Goal: Information Seeking & Learning: Learn about a topic

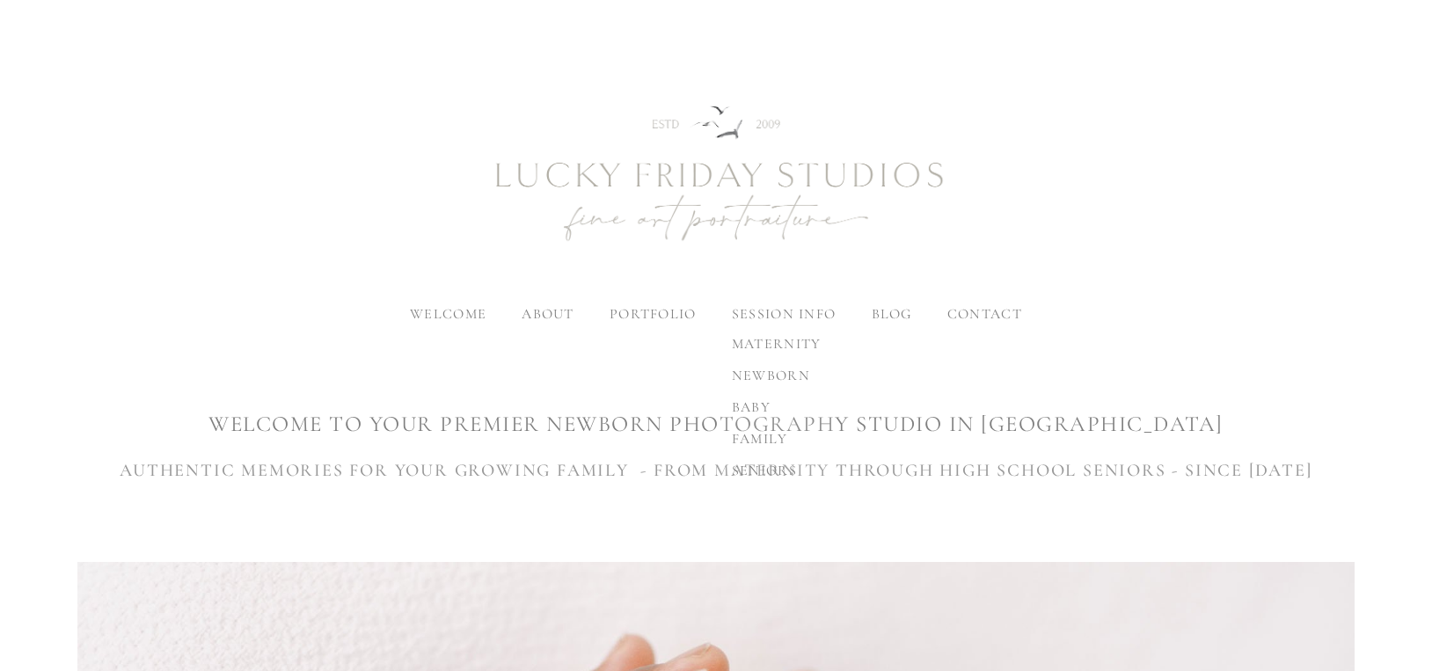
click at [758, 438] on span "family" at bounding box center [760, 439] width 56 height 18
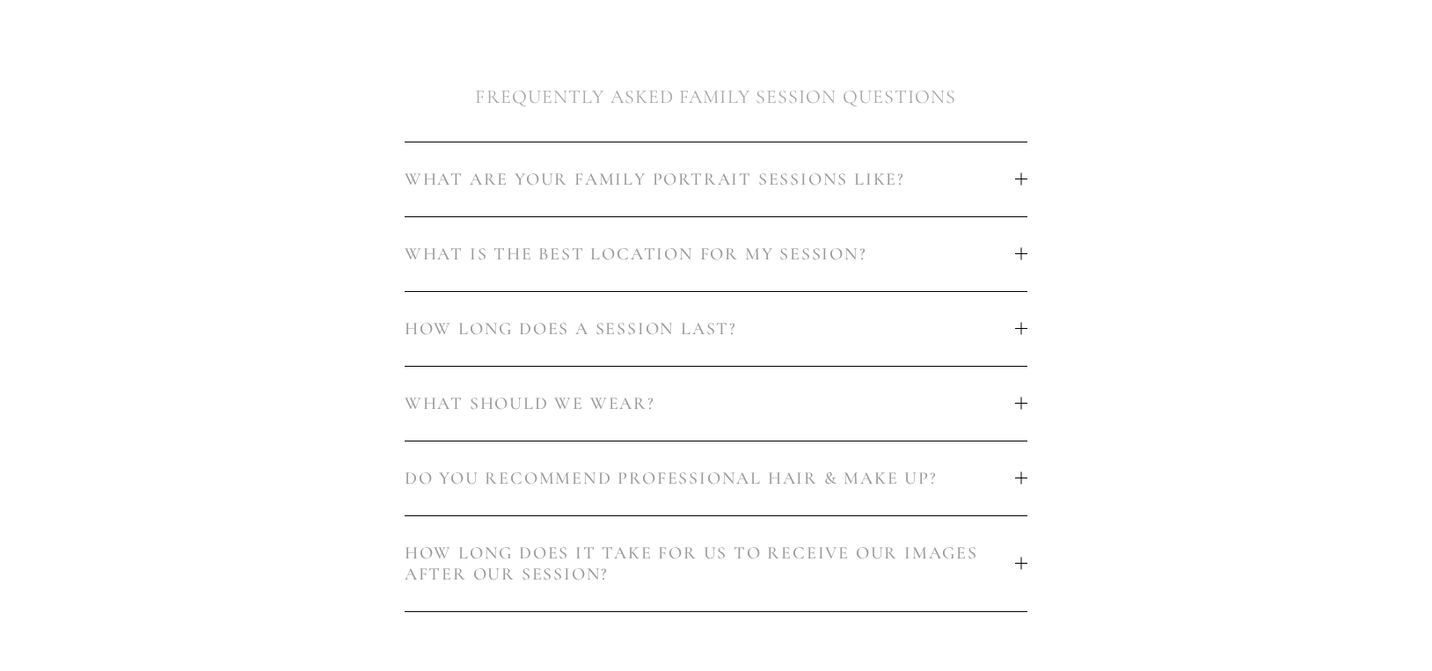
scroll to position [1027, 0]
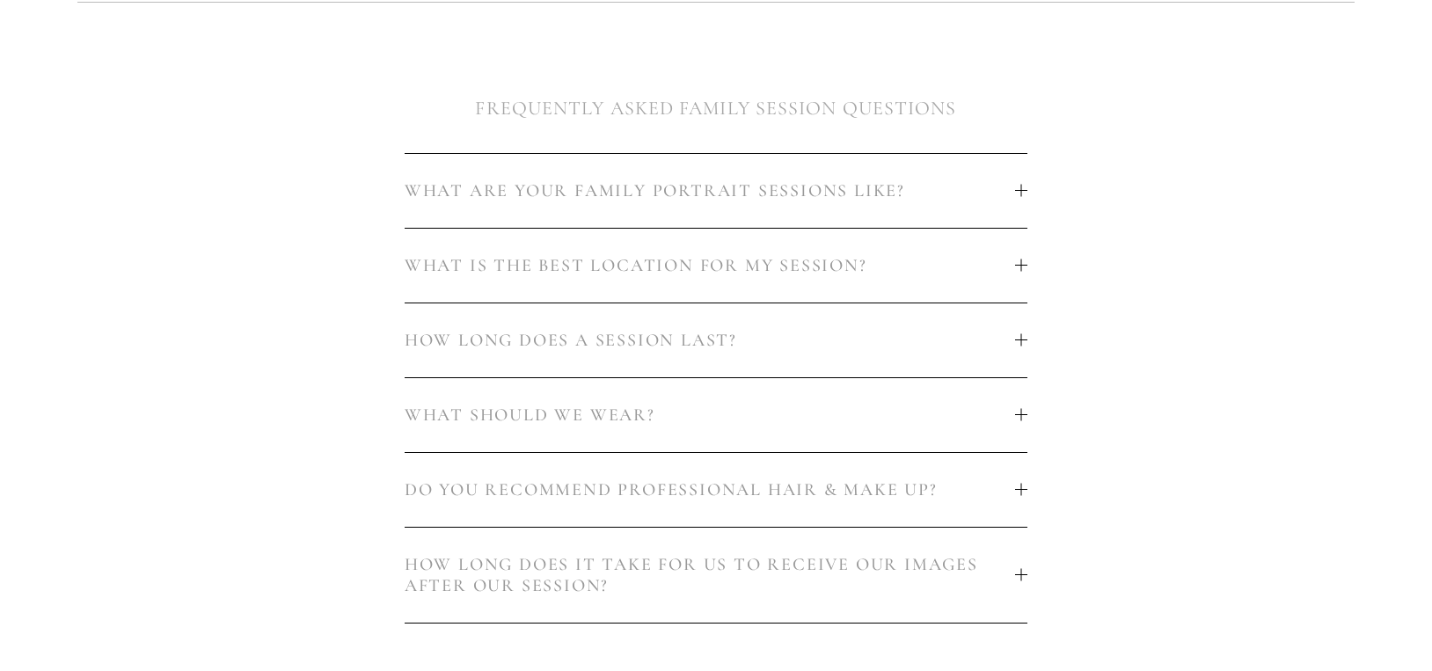
click at [1026, 347] on button "HOW LONG DOES A SESSION LAST?" at bounding box center [717, 341] width 624 height 74
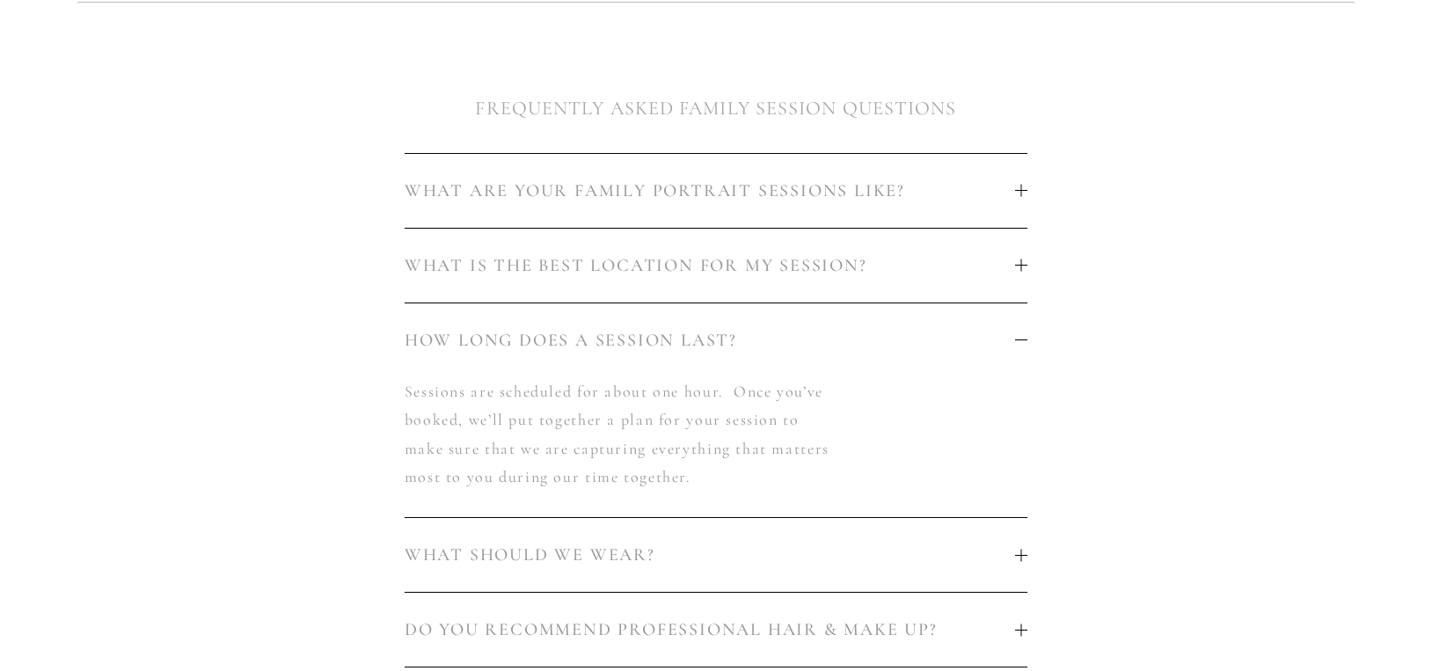
click at [1026, 347] on button "HOW LONG DOES A SESSION LAST?" at bounding box center [717, 341] width 624 height 74
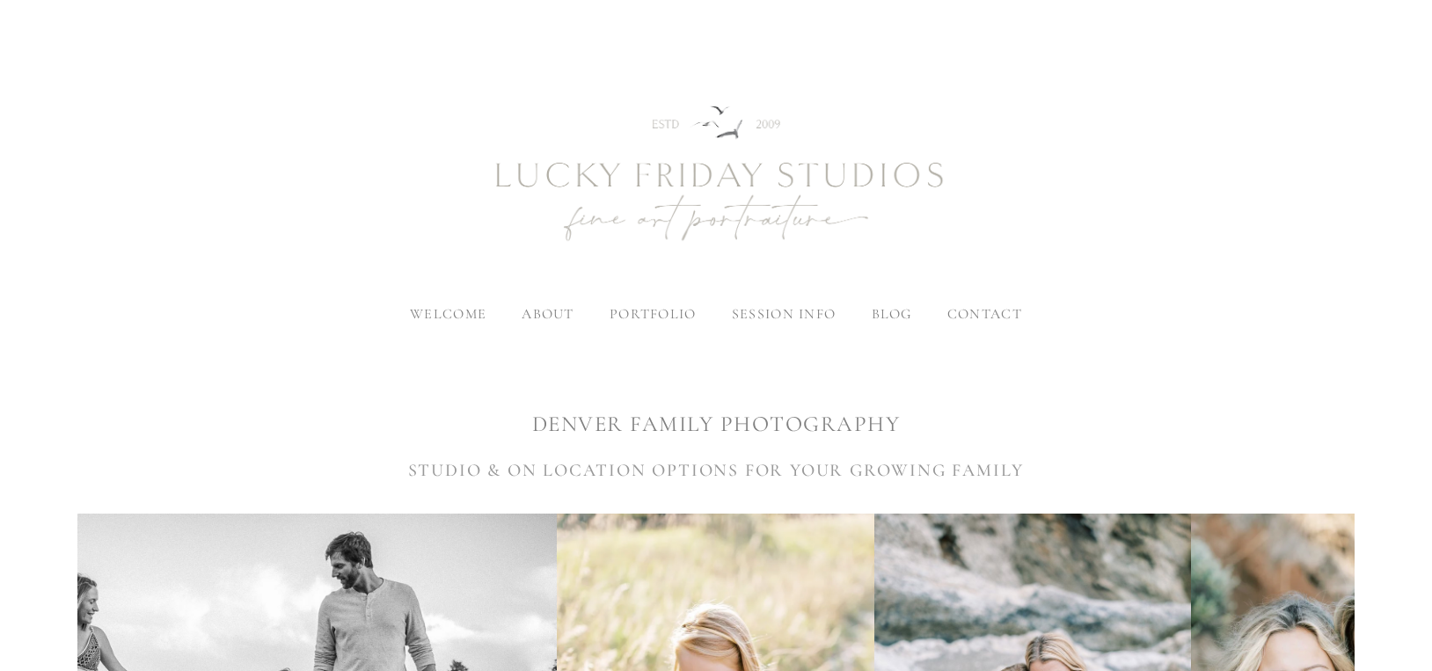
scroll to position [0, 0]
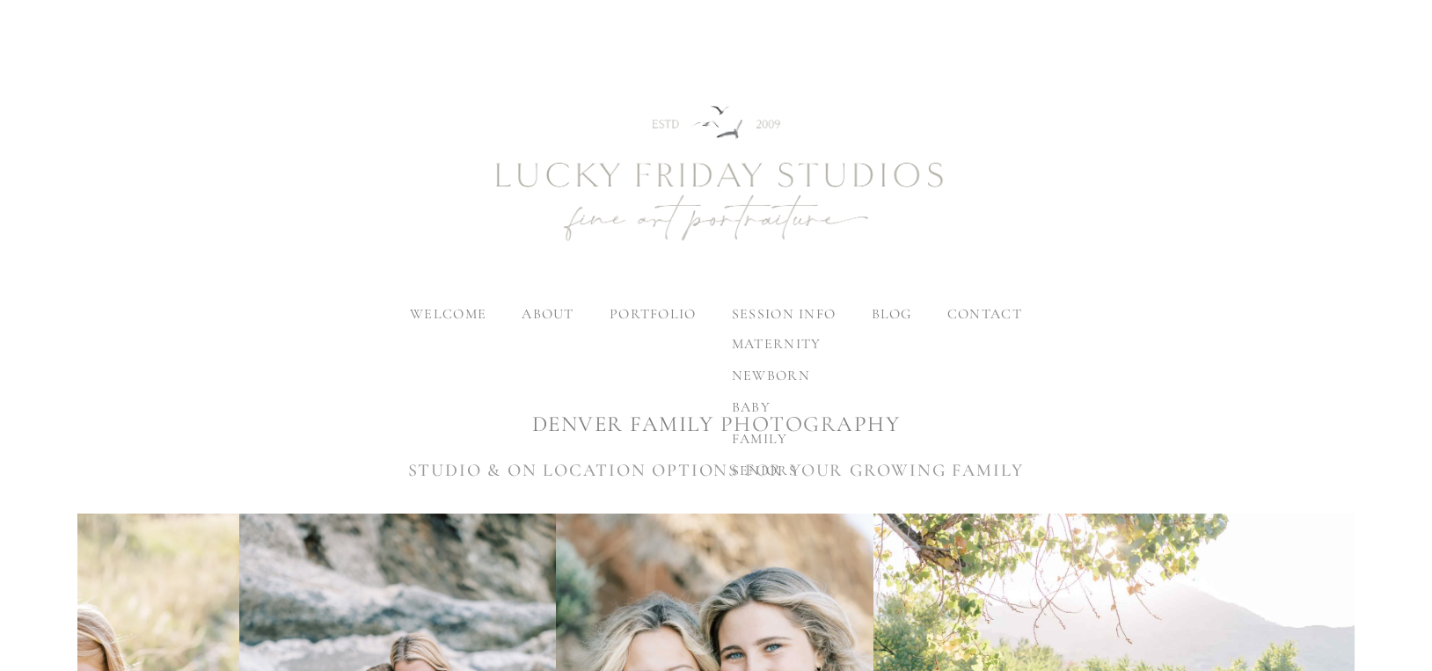
click at [758, 436] on span "family" at bounding box center [760, 439] width 56 height 18
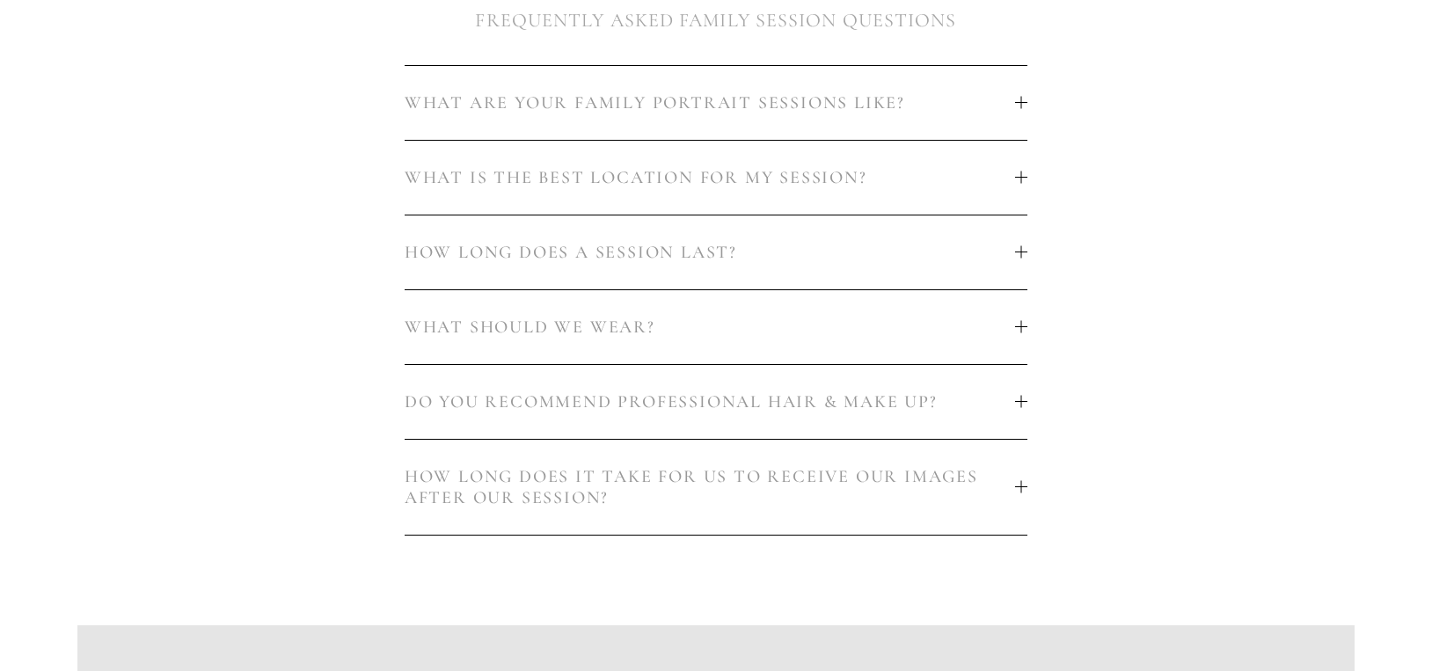
scroll to position [1118, 0]
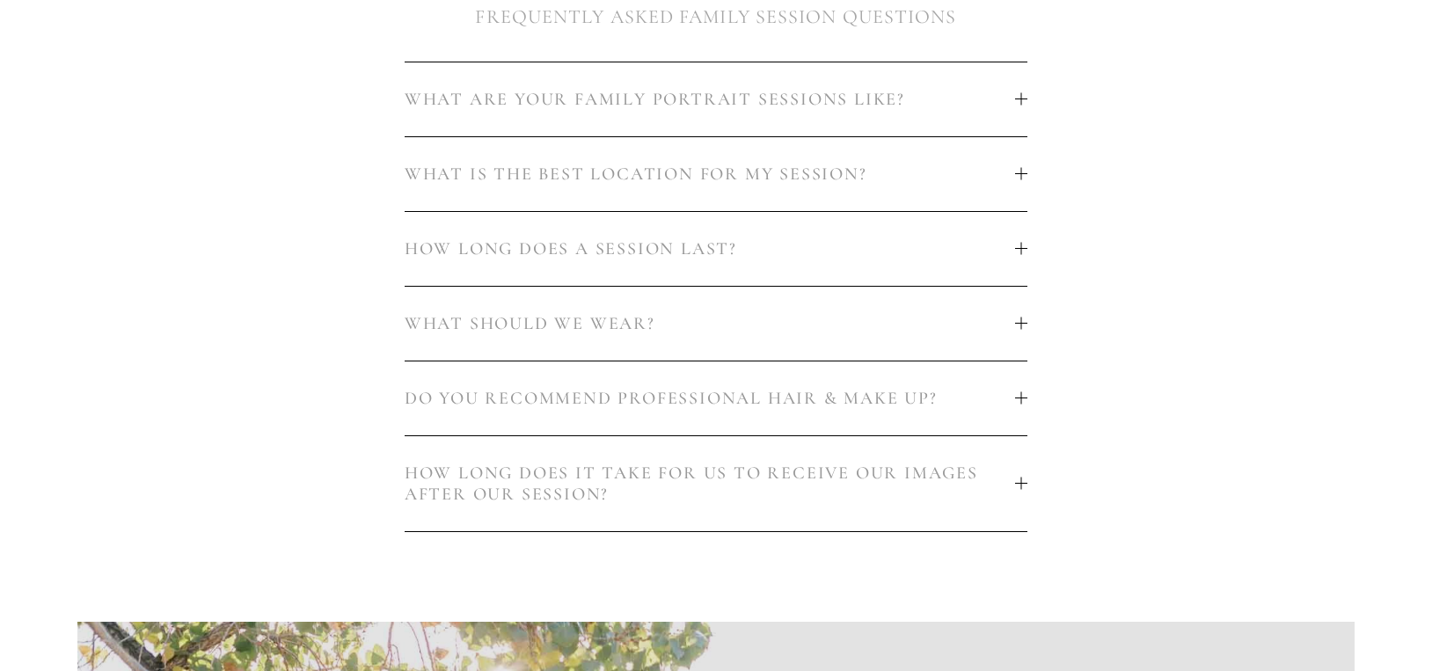
click at [1025, 186] on button "WHAT IS THE BEST LOCATION FOR MY SESSION?" at bounding box center [717, 174] width 624 height 74
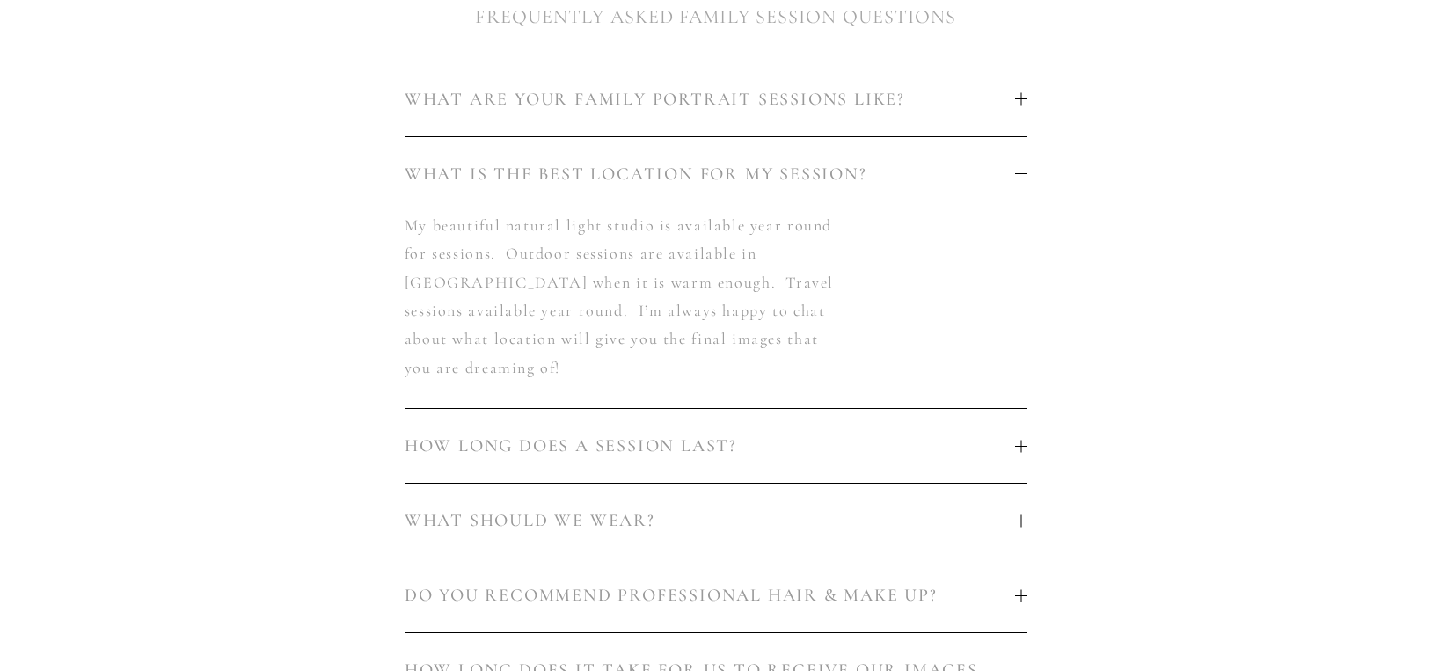
click at [1023, 174] on div at bounding box center [1021, 174] width 12 height 12
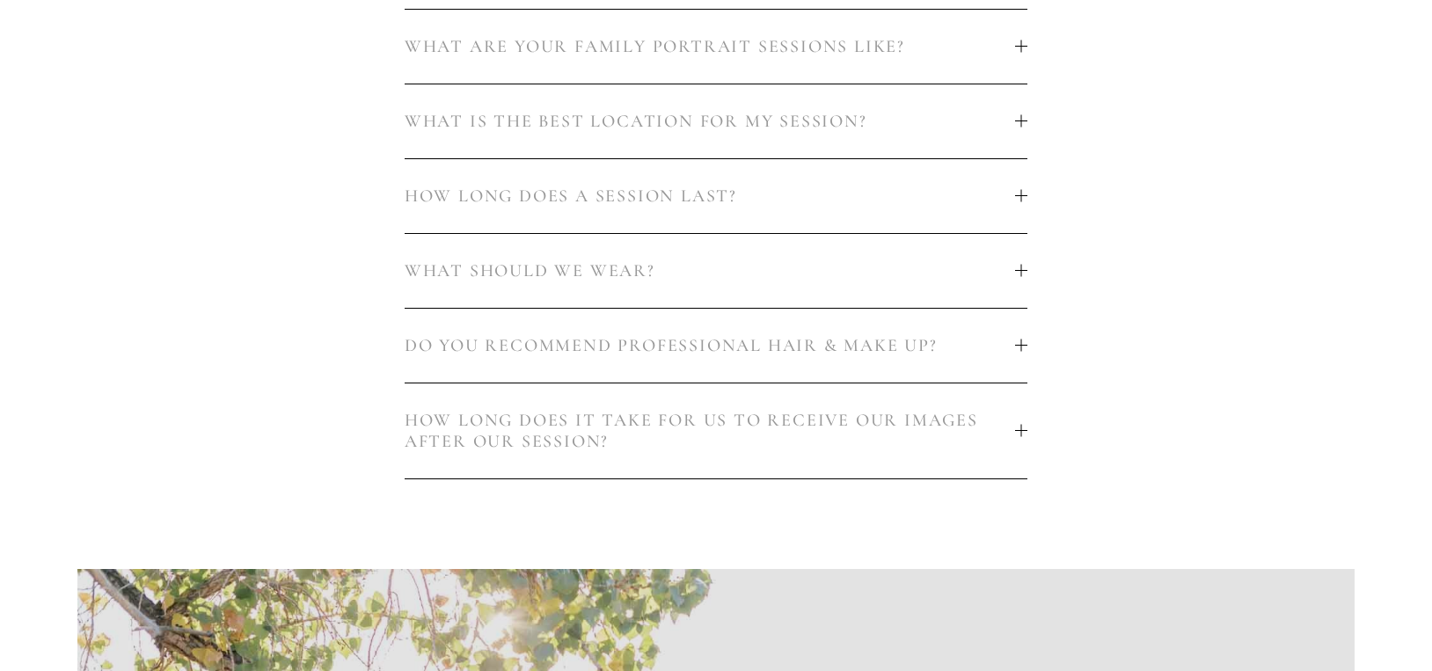
scroll to position [1304, 0]
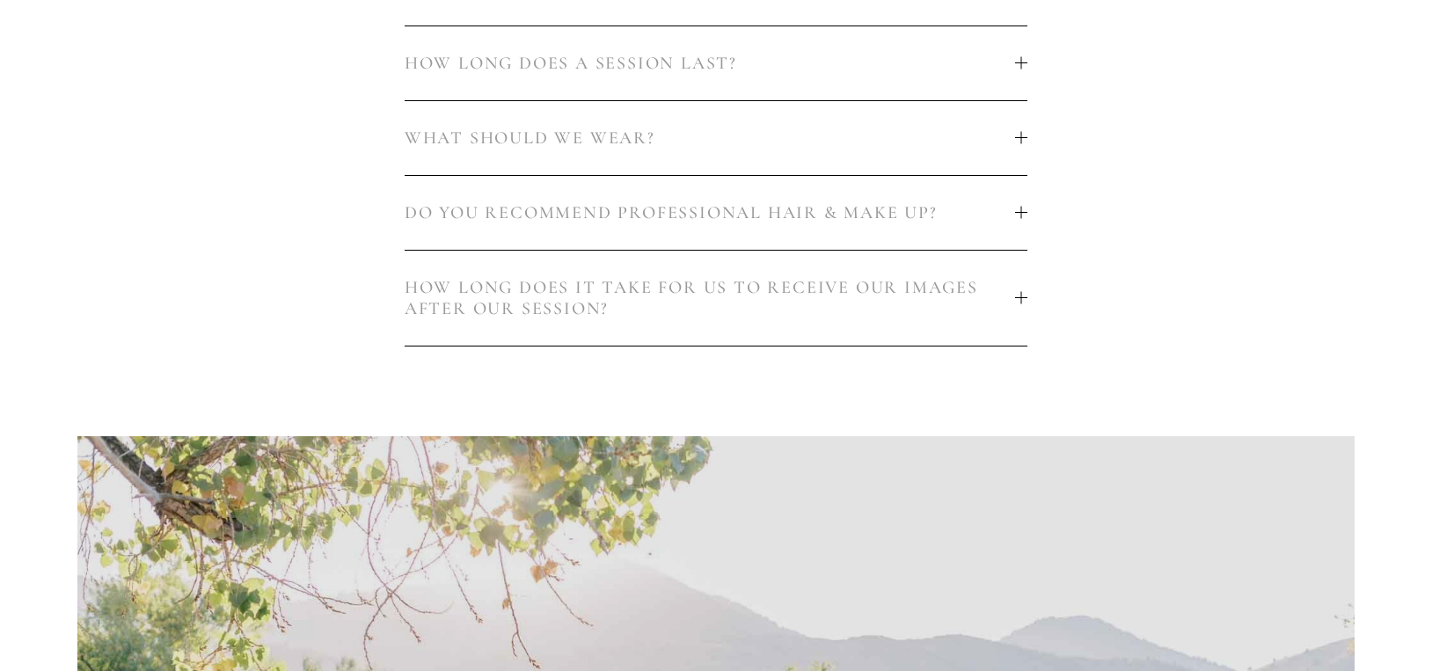
click at [1024, 212] on div at bounding box center [1021, 212] width 12 height 1
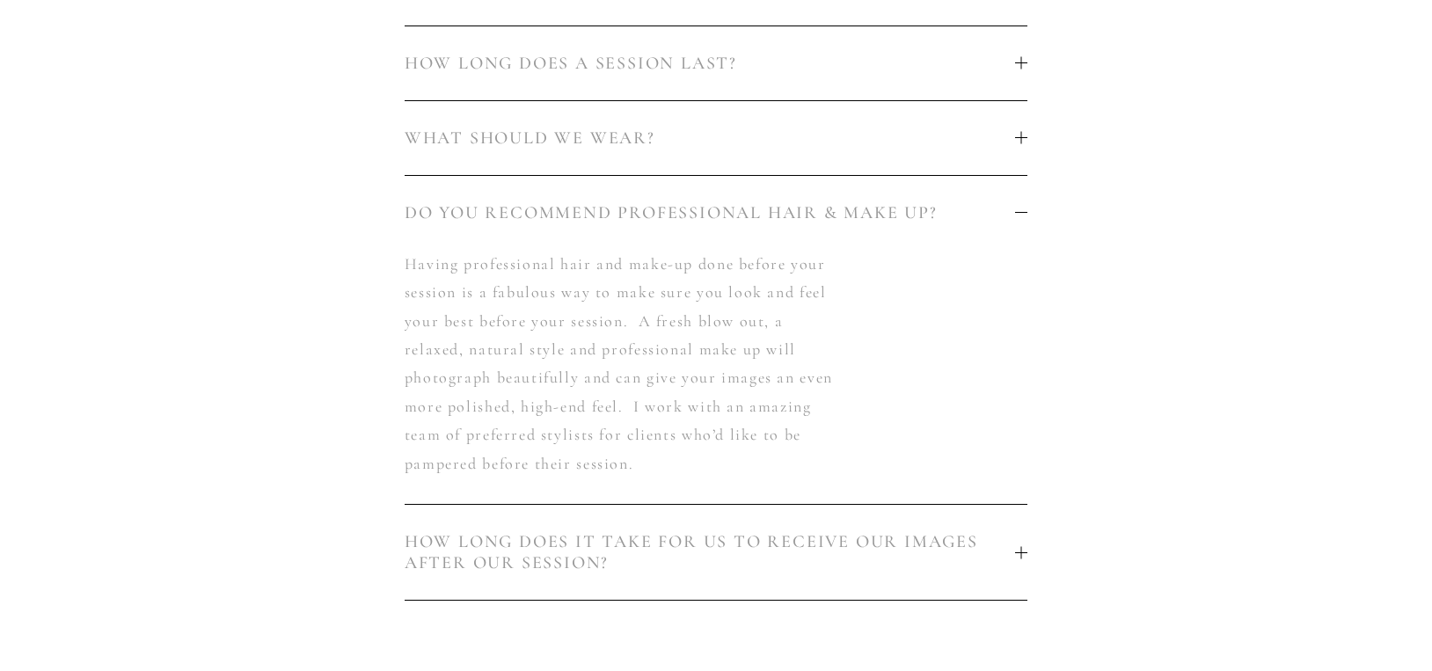
click at [1024, 212] on div at bounding box center [1021, 212] width 12 height 1
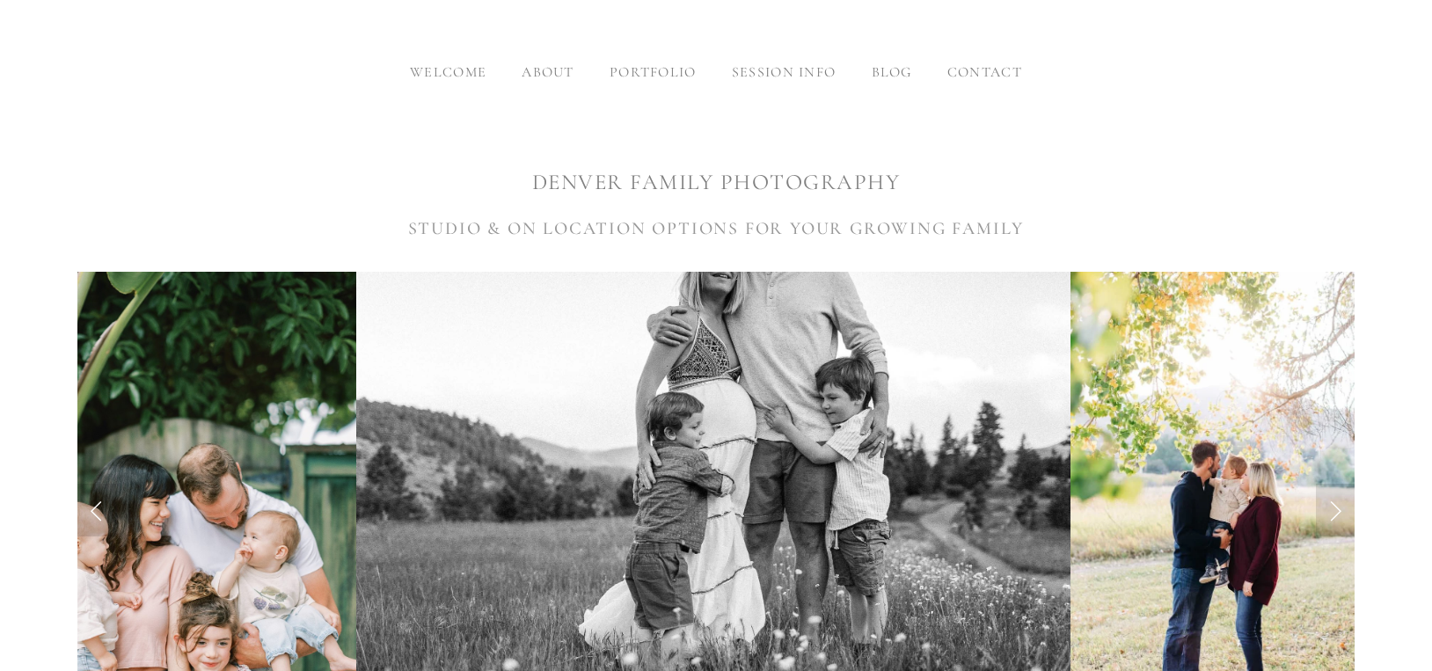
scroll to position [208, 0]
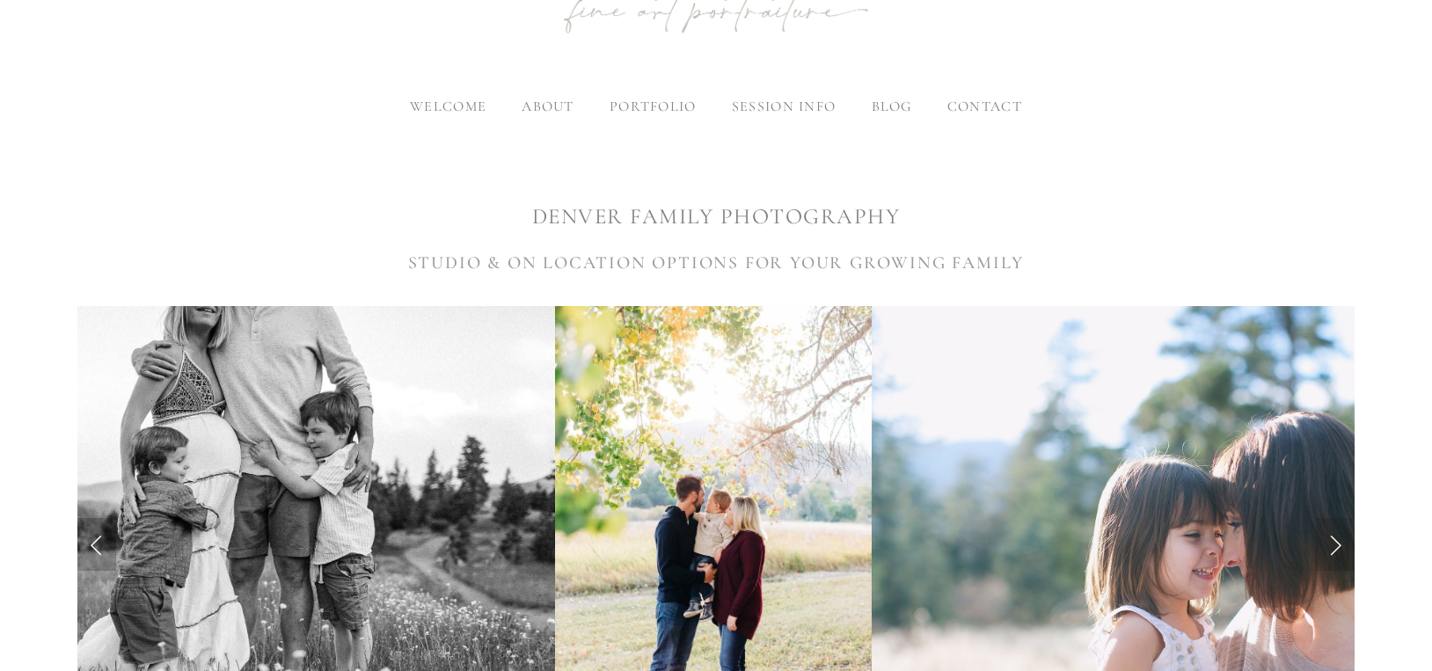
click at [99, 544] on link "Previous Slide" at bounding box center [96, 544] width 39 height 53
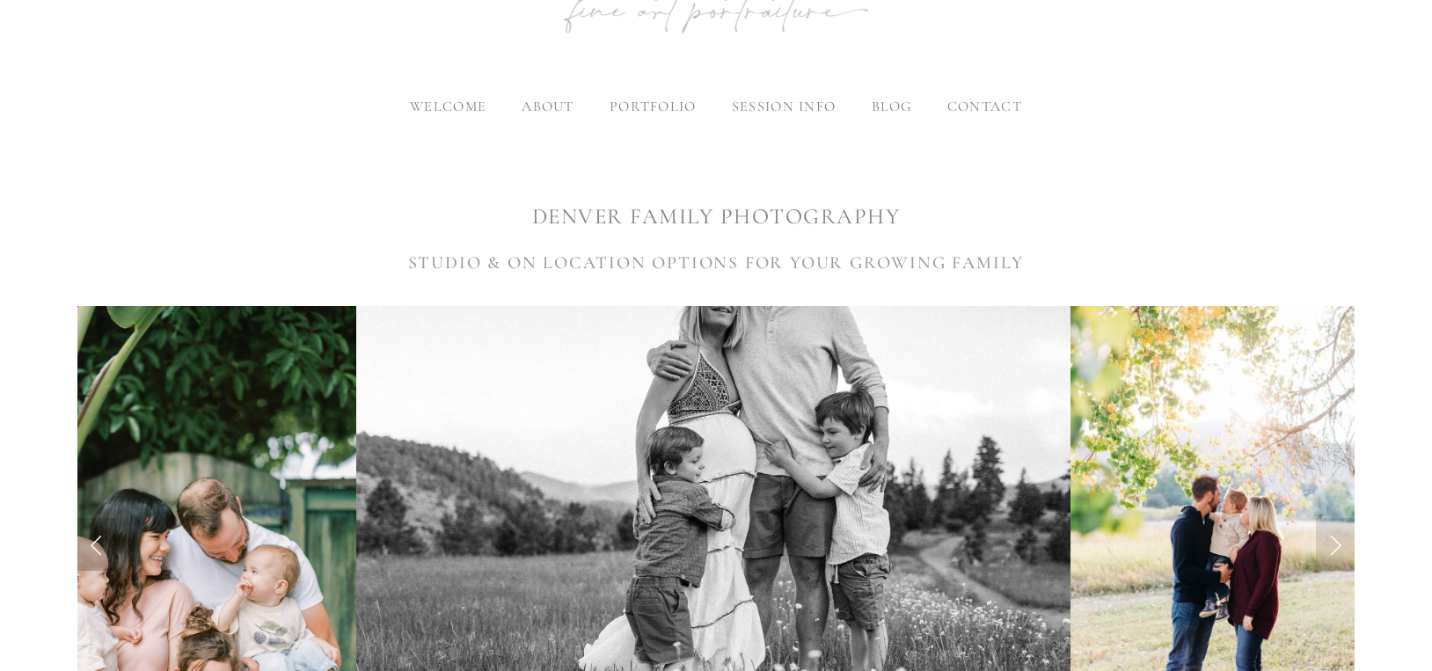
click at [99, 544] on link "Previous Slide" at bounding box center [96, 544] width 39 height 53
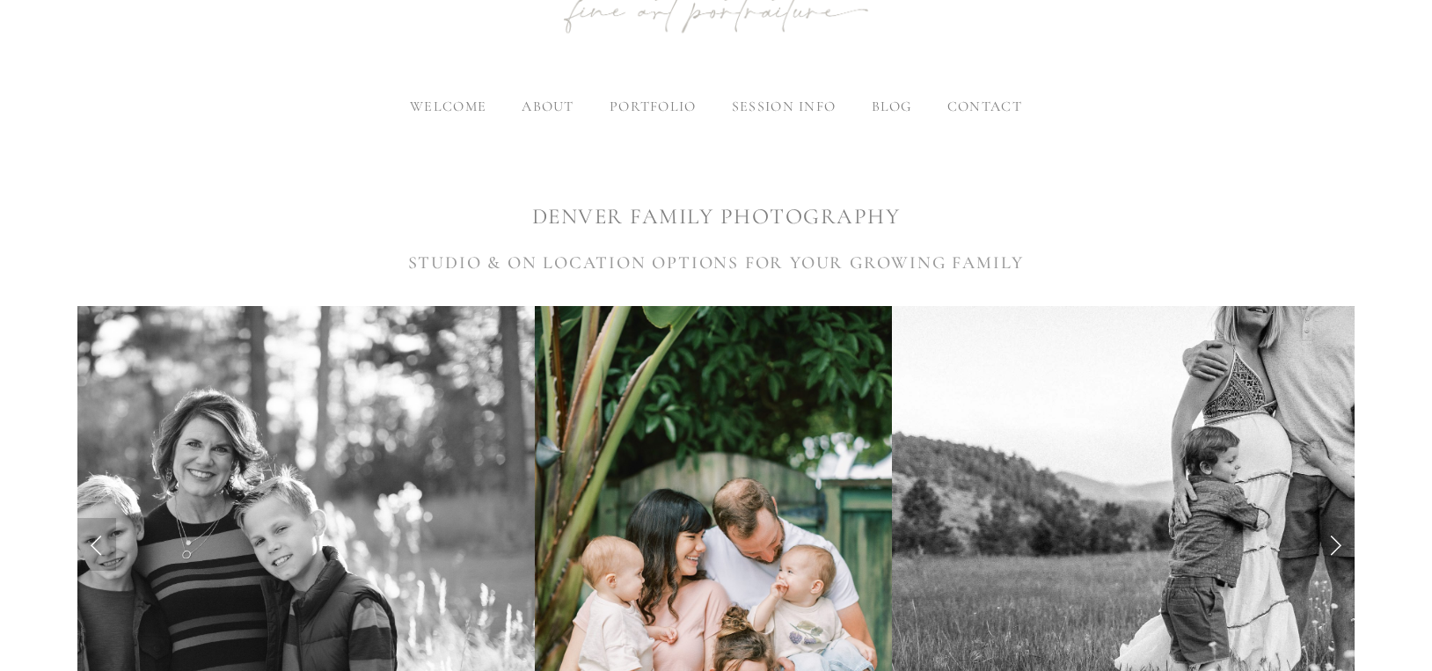
click at [99, 544] on link "Previous Slide" at bounding box center [96, 544] width 39 height 53
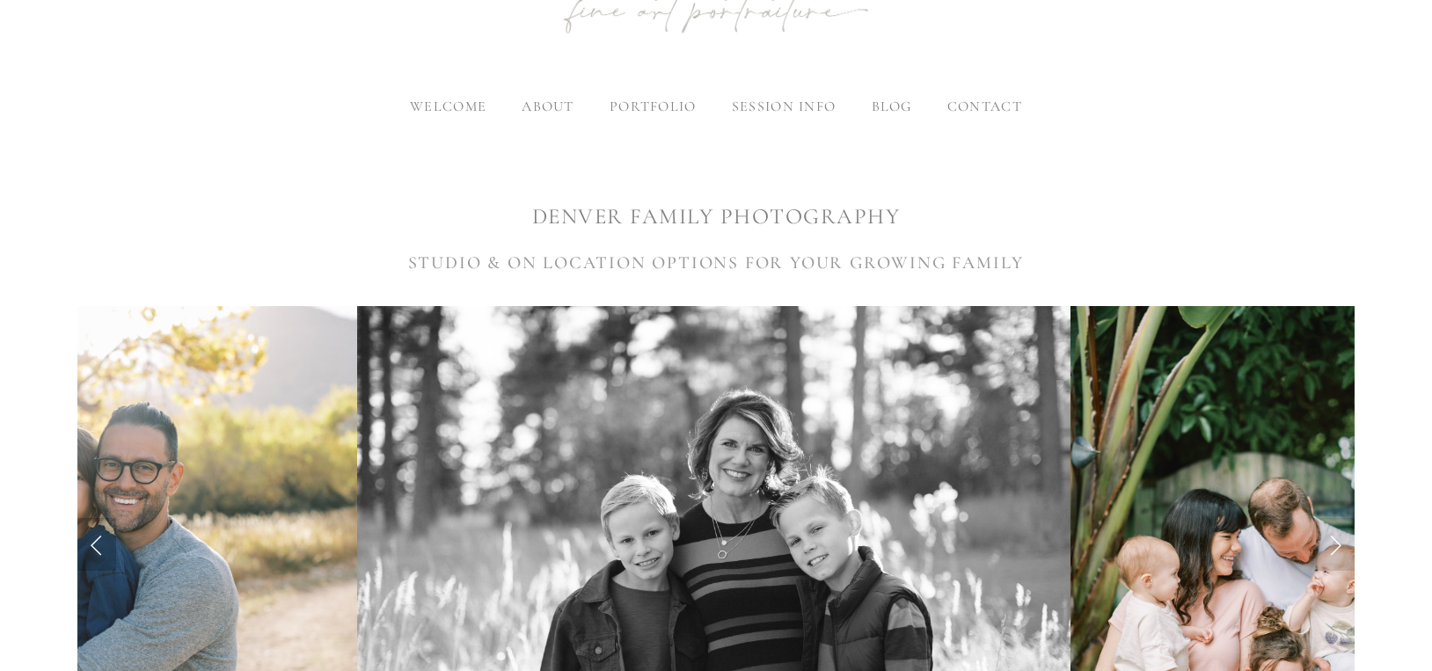
click at [99, 544] on link "Previous Slide" at bounding box center [96, 544] width 39 height 53
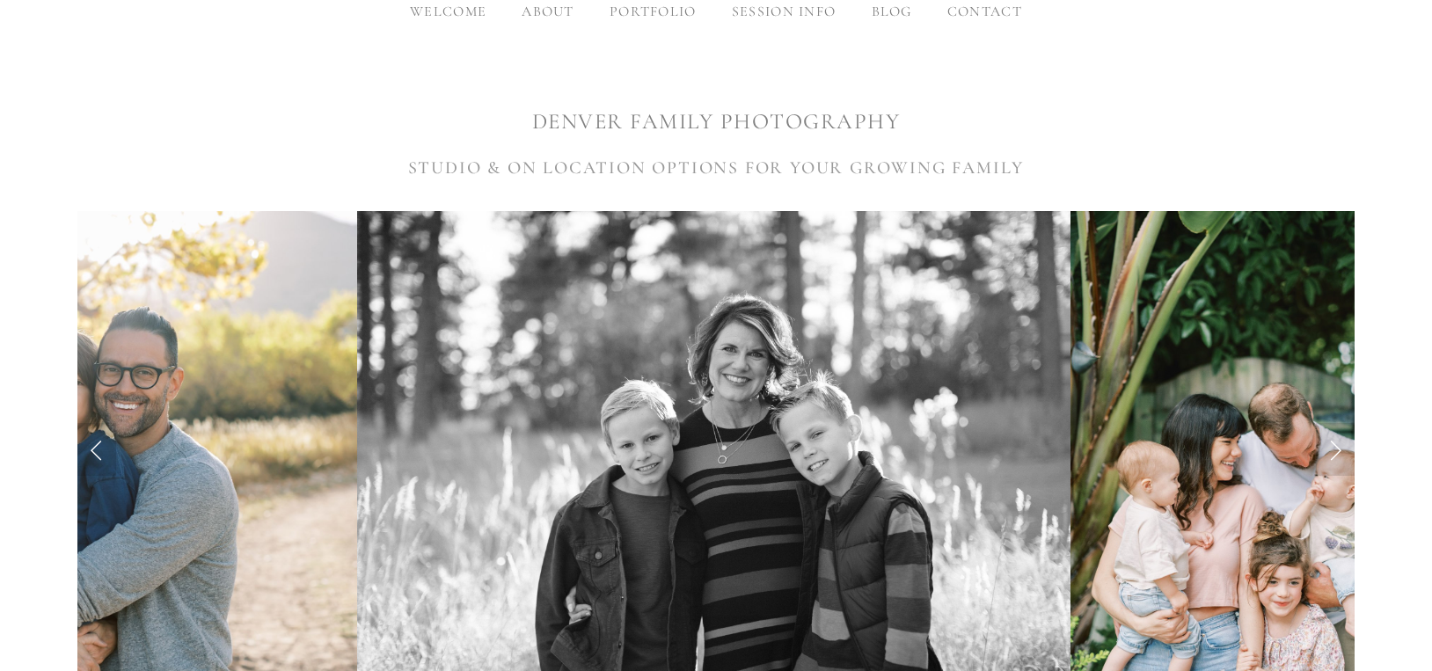
scroll to position [304, 0]
